Goal: Submit feedback/report problem: Submit feedback/report problem

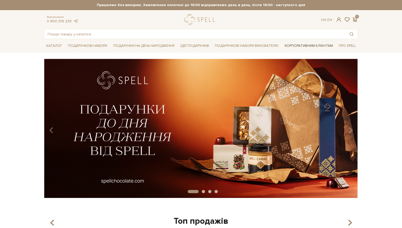
click at [297, 46] on link "Корпоративним клієнтам" at bounding box center [308, 45] width 52 height 9
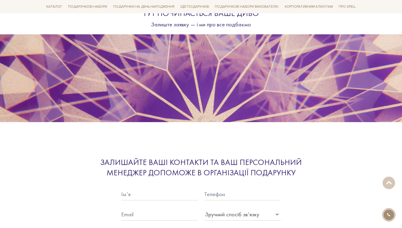
scroll to position [1544, 0]
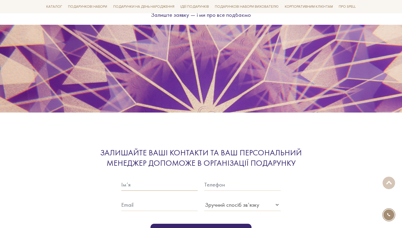
click at [141, 178] on input "text" at bounding box center [159, 184] width 77 height 12
type input "тест"
click at [133, 198] on input "text" at bounding box center [159, 204] width 77 height 12
type input "[EMAIL_ADDRESS]"
click at [217, 178] on input "text" at bounding box center [242, 184] width 77 height 12
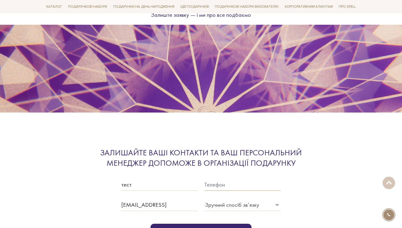
type input "+380674438182"
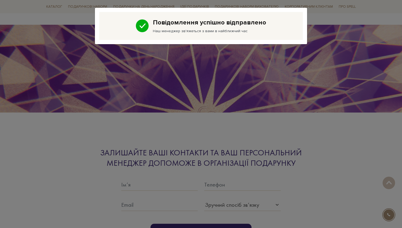
click at [226, 134] on div "Повідомлення успішно відправлено Наш менеджер зв'яжеться з вами в найближчий час" at bounding box center [201, 114] width 402 height 228
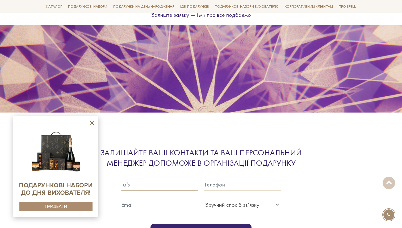
click at [143, 178] on input "text" at bounding box center [159, 184] width 77 height 12
type input "тест"
drag, startPoint x: 148, startPoint y: 178, endPoint x: 146, endPoint y: 186, distance: 7.7
click at [148, 179] on form "тест Viber" at bounding box center [200, 208] width 159 height 77
click at [146, 198] on input "text" at bounding box center [159, 204] width 77 height 12
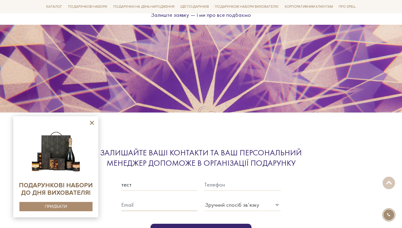
type input "test@test.test"
click at [204, 170] on div at bounding box center [242, 180] width 83 height 20
click at [225, 178] on input "text" at bounding box center [242, 184] width 77 height 12
type input "+380674438182"
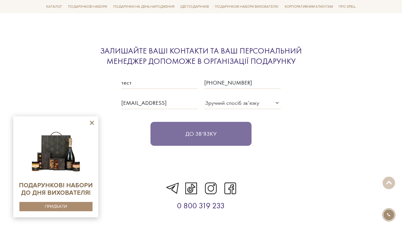
scroll to position [1690, 0]
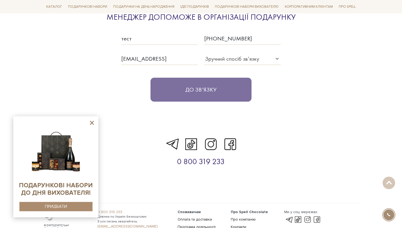
click at [192, 76] on div "До зв‘язку" at bounding box center [200, 83] width 159 height 37
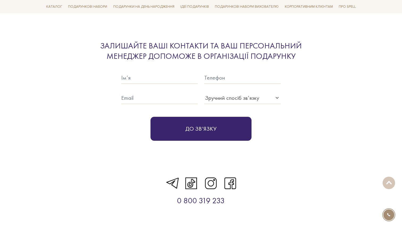
scroll to position [1649, 0]
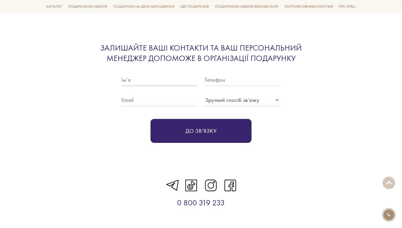
click at [129, 74] on input "text" at bounding box center [159, 80] width 77 height 12
type input "тест"
click at [138, 86] on div at bounding box center [159, 96] width 83 height 20
click at [139, 94] on input "text" at bounding box center [159, 100] width 77 height 12
type input "[EMAIL_ADDRESS]"
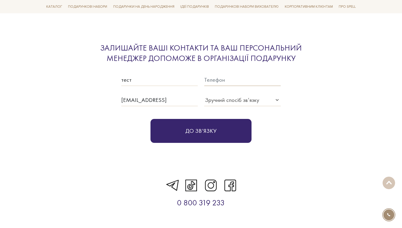
click at [231, 74] on input "text" at bounding box center [242, 80] width 77 height 12
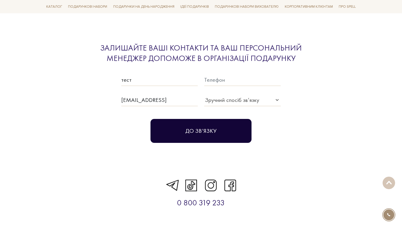
click at [195, 121] on button "До зв‘язку" at bounding box center [200, 131] width 101 height 24
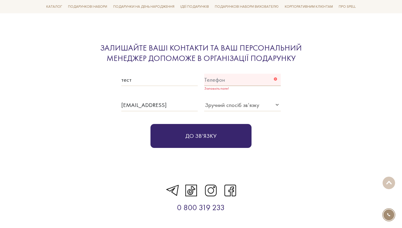
click at [223, 74] on input "text" at bounding box center [242, 80] width 77 height 12
type input "+380674438182"
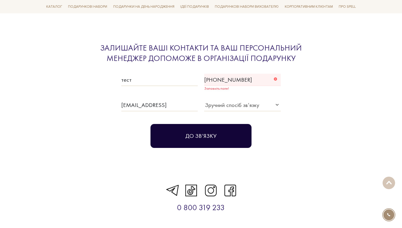
click at [215, 124] on button "До зв‘язку" at bounding box center [200, 136] width 101 height 24
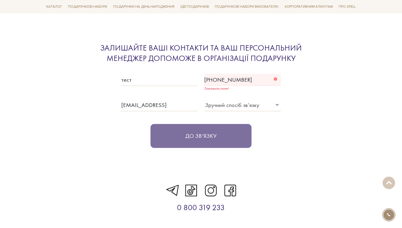
click at [193, 129] on div "До зв‘язку" at bounding box center [200, 129] width 159 height 37
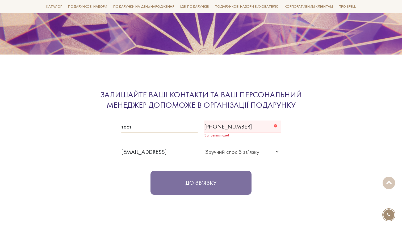
scroll to position [1602, 0]
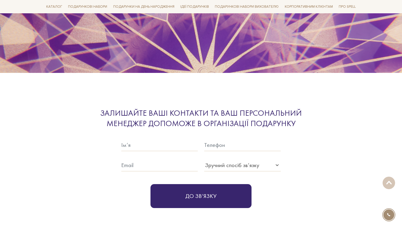
scroll to position [1570, 0]
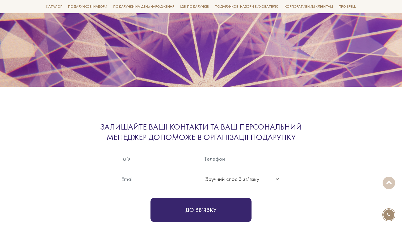
click at [132, 153] on input "text" at bounding box center [159, 159] width 77 height 12
type input "тест"
click at [141, 173] on input "text" at bounding box center [159, 179] width 77 height 12
type input "test@test.test"
click at [228, 153] on input "text" at bounding box center [242, 159] width 77 height 12
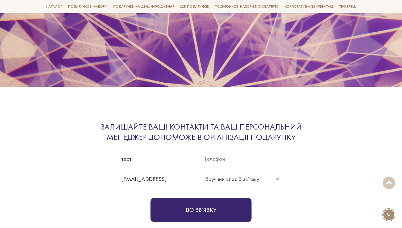
type input "+380674438182"
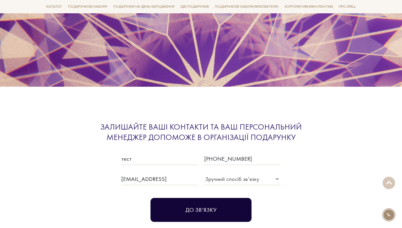
click at [219, 198] on button "До зв‘язку" at bounding box center [200, 210] width 101 height 24
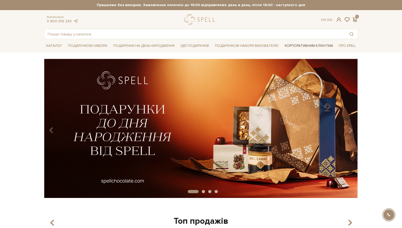
click at [315, 44] on link "Корпоративним клієнтам" at bounding box center [308, 45] width 52 height 9
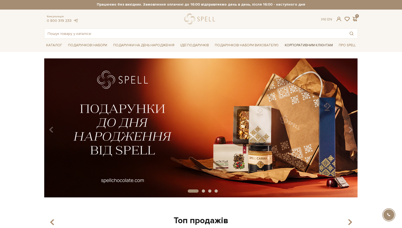
scroll to position [1, 0]
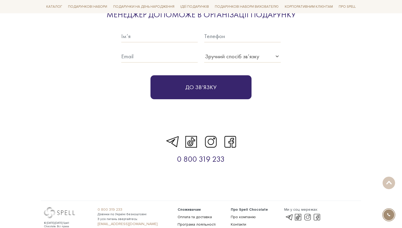
scroll to position [1547, 0]
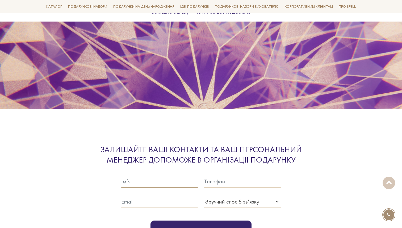
click at [140, 175] on input "text" at bounding box center [159, 181] width 77 height 12
type input "тест"
click at [149, 195] on input "text" at bounding box center [159, 201] width 77 height 12
type input "test@test.test"
click at [223, 167] on div at bounding box center [242, 177] width 83 height 20
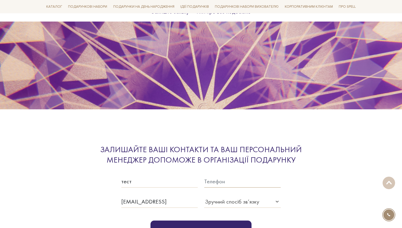
click at [221, 175] on input "text" at bounding box center [242, 181] width 77 height 12
type input "+380674438182"
click at [220, 220] on button "До зв‘язку" at bounding box center [200, 232] width 101 height 24
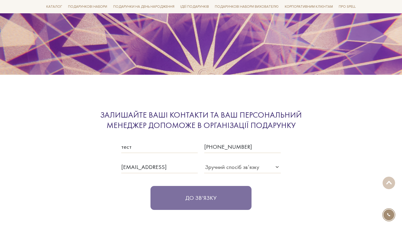
scroll to position [1580, 0]
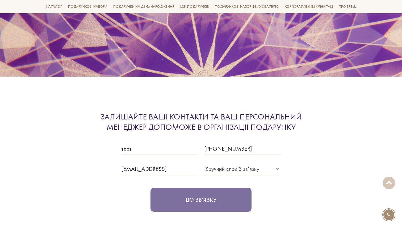
click at [206, 183] on div "До зв‘язку" at bounding box center [200, 193] width 159 height 37
click at [208, 191] on div "До зв‘язку" at bounding box center [200, 193] width 159 height 37
click at [234, 180] on div "До зв‘язку" at bounding box center [200, 193] width 159 height 37
click at [222, 183] on div "До зв‘язку" at bounding box center [200, 193] width 159 height 37
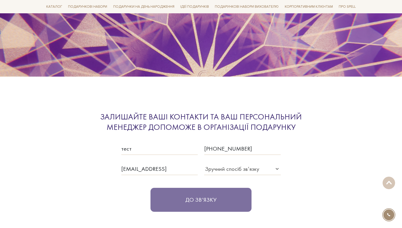
click at [222, 183] on div "До зв‘язку" at bounding box center [200, 193] width 159 height 37
click at [221, 183] on div "До зв‘язку" at bounding box center [200, 193] width 159 height 37
click at [178, 183] on div "До зв‘язку" at bounding box center [200, 193] width 159 height 37
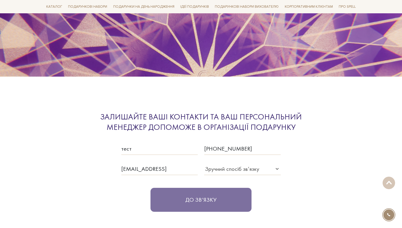
drag, startPoint x: 192, startPoint y: 189, endPoint x: 74, endPoint y: 37, distance: 192.6
click at [191, 188] on div "До зв‘язку" at bounding box center [200, 193] width 159 height 37
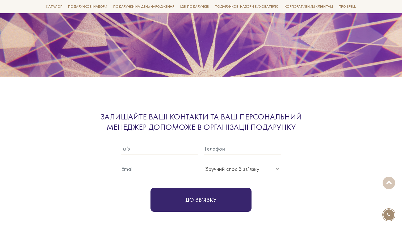
drag, startPoint x: 132, startPoint y: 143, endPoint x: 133, endPoint y: 137, distance: 6.3
click at [132, 155] on div at bounding box center [159, 165] width 83 height 20
click at [133, 142] on input "text" at bounding box center [159, 148] width 77 height 12
type input "тест"
click at [127, 163] on input "text" at bounding box center [159, 169] width 77 height 12
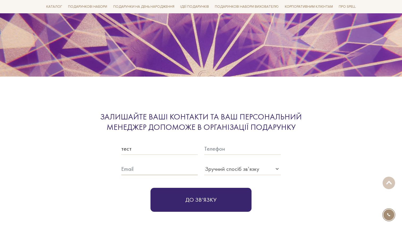
type input "test@test.test"
click at [232, 134] on div at bounding box center [242, 144] width 83 height 20
click at [223, 142] on input "text" at bounding box center [242, 148] width 77 height 12
type input "+380674438182"
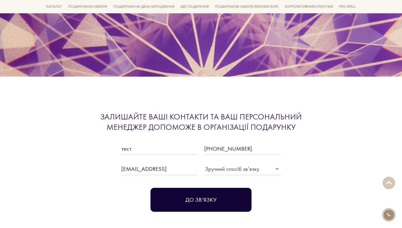
click at [205, 188] on button "До зв‘язку" at bounding box center [200, 200] width 101 height 24
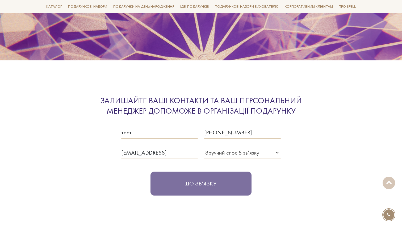
scroll to position [1598, 0]
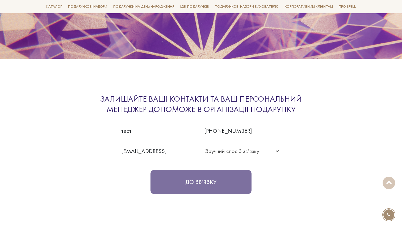
click at [179, 162] on div "До зв‘язку" at bounding box center [200, 175] width 159 height 37
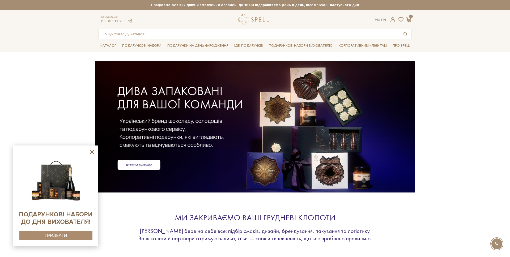
drag, startPoint x: 123, startPoint y: 24, endPoint x: 121, endPoint y: 32, distance: 7.9
click at [123, 24] on div "Консультація: 0 800 319 233 Ук | En | 1" at bounding box center [255, 19] width 320 height 11
click at [121, 32] on input "text" at bounding box center [249, 34] width 301 height 10
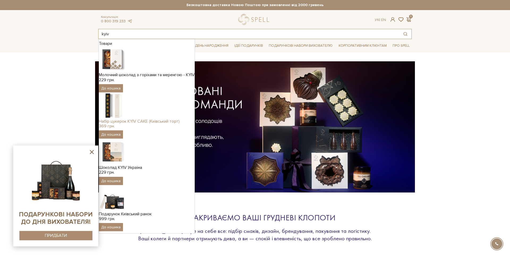
type input "kyiv"
click at [130, 120] on div "Набір цукерок KYIV CAKE (Київський торт)" at bounding box center [147, 121] width 96 height 5
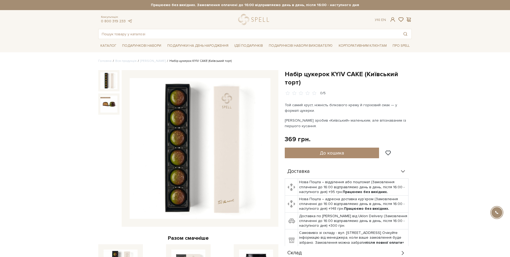
click at [345, 79] on h1 "Набір цукерок KYIV CAKE (Київський торт)" at bounding box center [348, 78] width 127 height 16
drag, startPoint x: 316, startPoint y: 81, endPoint x: 286, endPoint y: 70, distance: 32.7
click at [286, 70] on h1 "Набір цукерок KYIV CAKE (Київський торт)" at bounding box center [348, 78] width 127 height 16
copy h1 "Набір цукерок KYIV CAKE (Київський торт)"
